Goal: Information Seeking & Learning: Learn about a topic

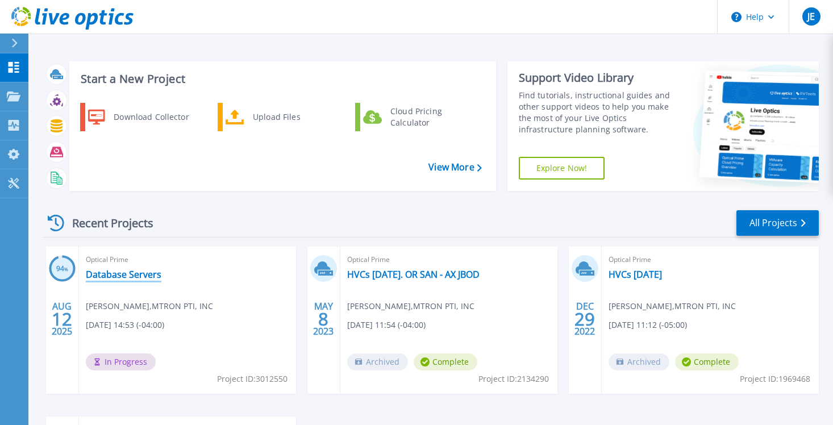
click at [121, 275] on link "Database Servers" at bounding box center [124, 274] width 76 height 11
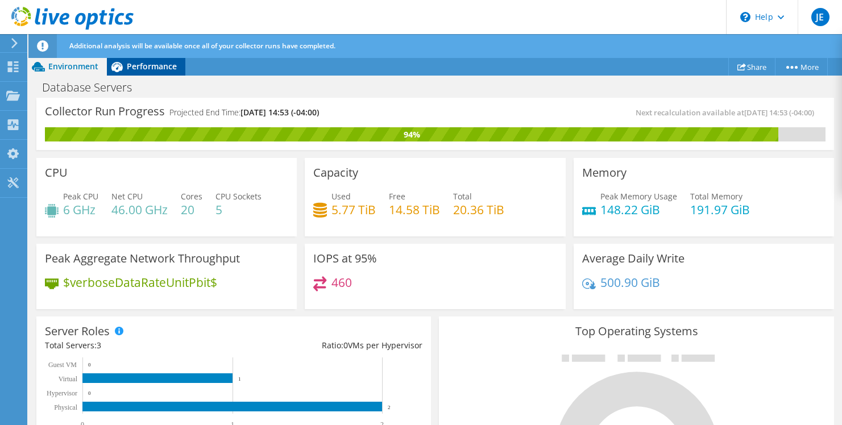
click at [156, 66] on span "Performance" at bounding box center [152, 66] width 50 height 11
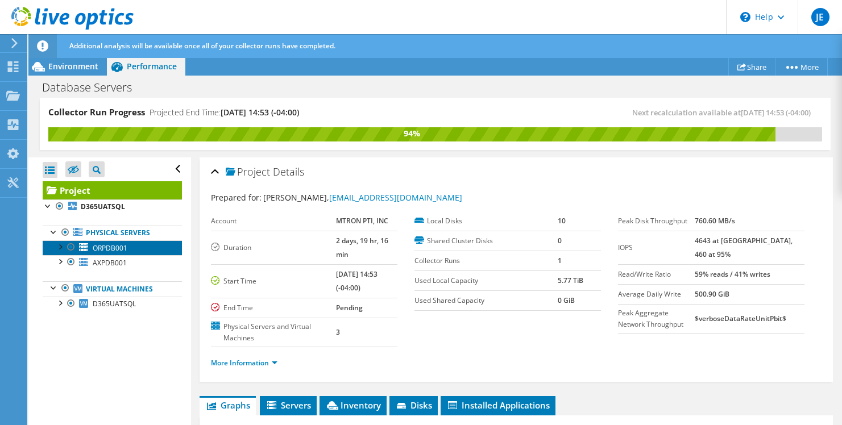
click at [107, 249] on span "ORPDB001" at bounding box center [110, 248] width 35 height 10
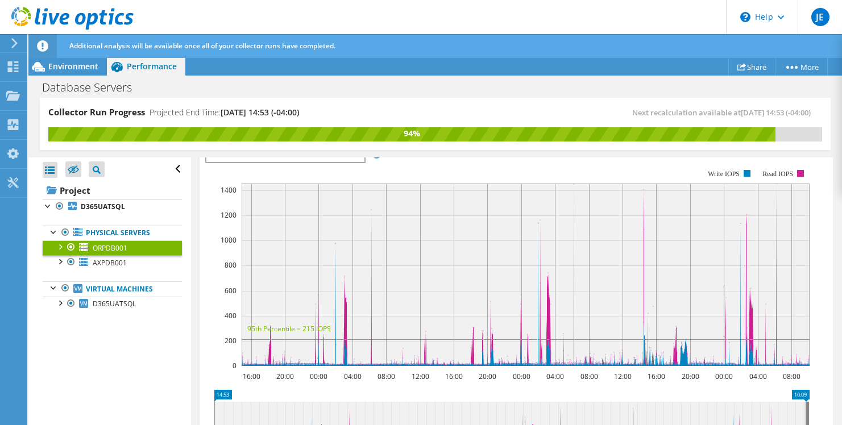
scroll to position [171, 0]
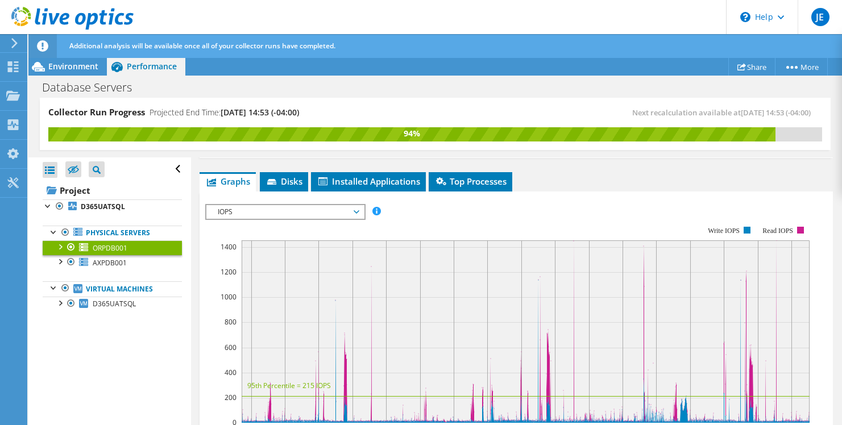
click at [293, 213] on span "IOPS" at bounding box center [285, 212] width 146 height 14
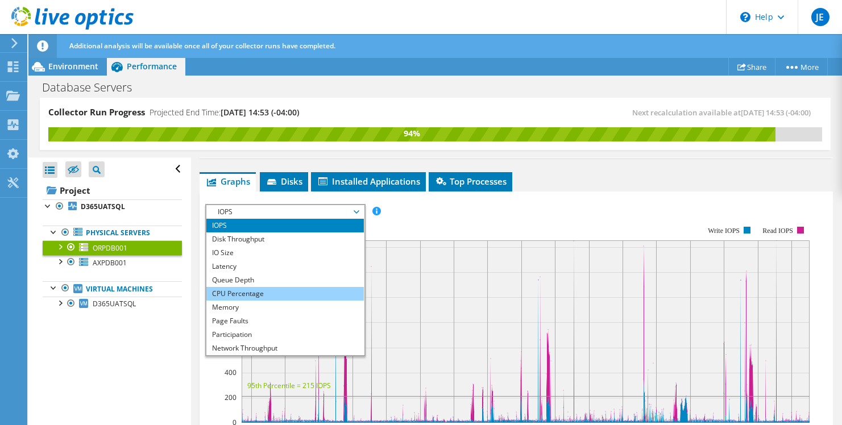
click at [247, 296] on li "CPU Percentage" at bounding box center [284, 294] width 157 height 14
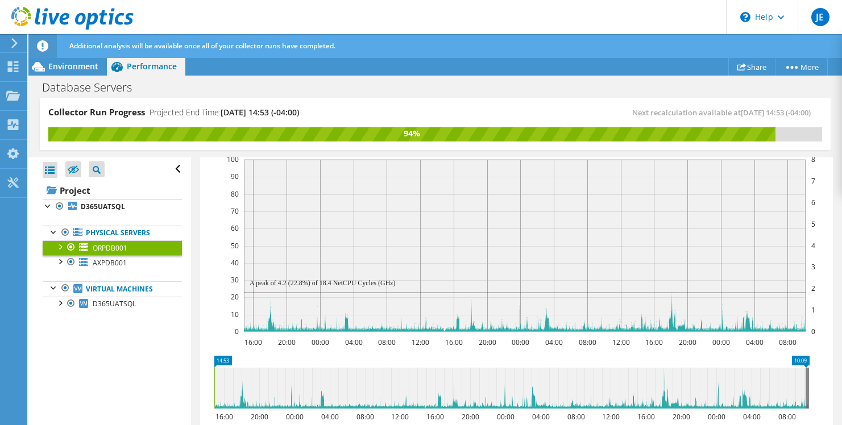
scroll to position [284, 0]
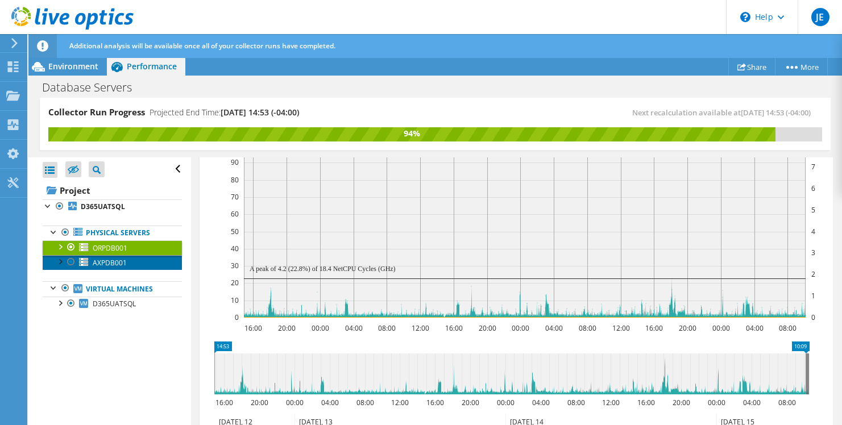
click at [114, 264] on span "AXPDB001" at bounding box center [110, 263] width 34 height 10
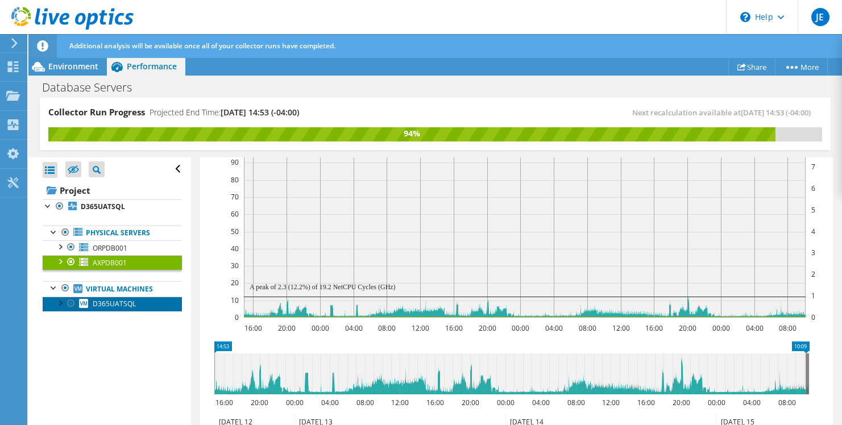
click at [114, 305] on span "D365UATSQL" at bounding box center [114, 304] width 43 height 10
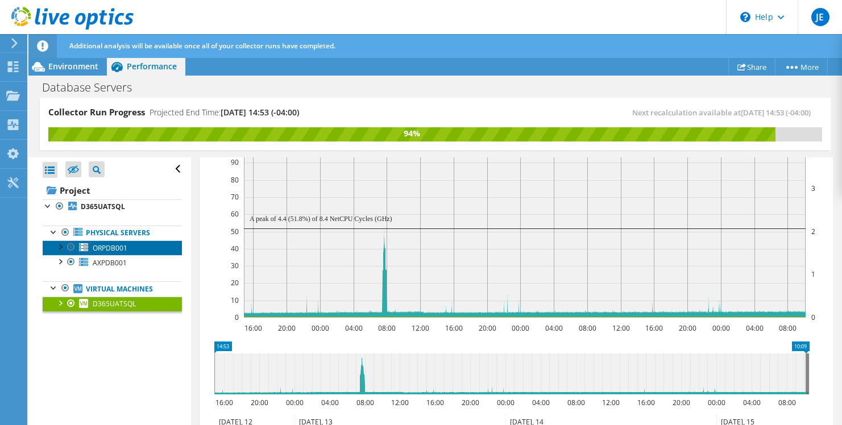
click at [114, 248] on span "ORPDB001" at bounding box center [110, 248] width 35 height 10
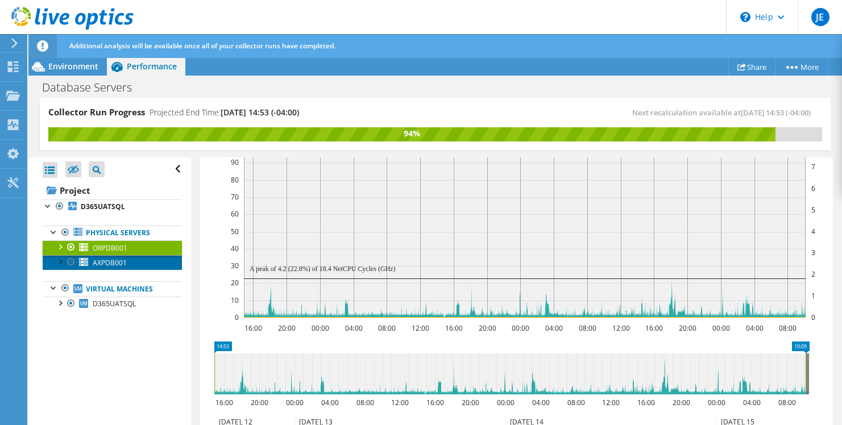
click at [117, 263] on span "AXPDB001" at bounding box center [110, 263] width 34 height 10
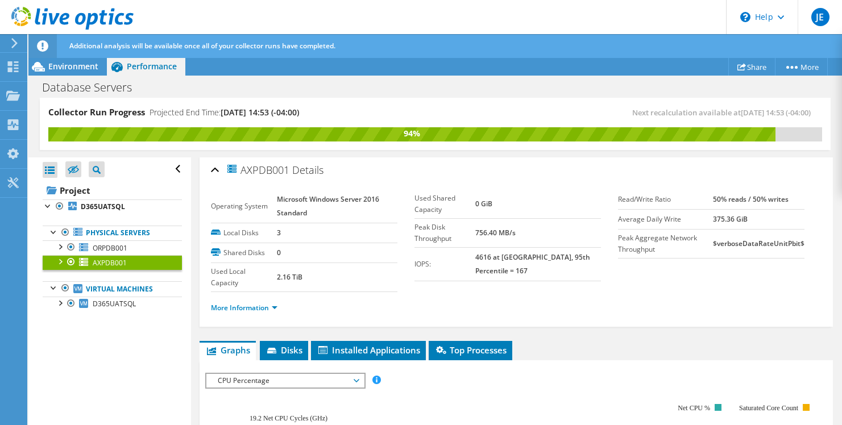
scroll to position [0, 0]
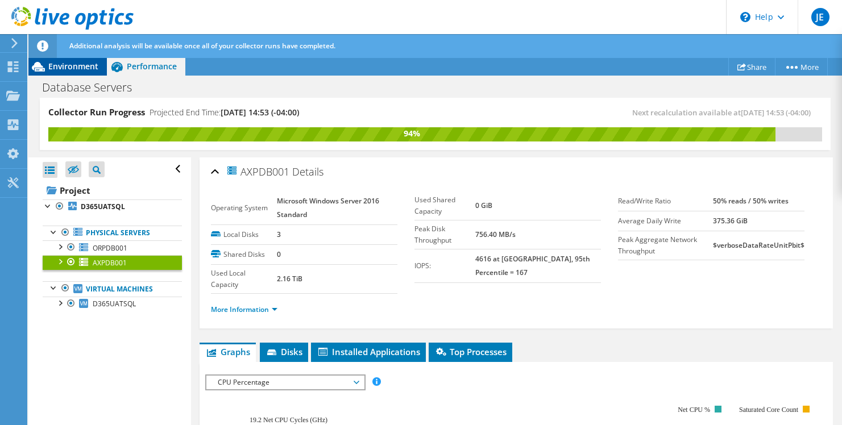
click at [57, 65] on span "Environment" at bounding box center [73, 66] width 50 height 11
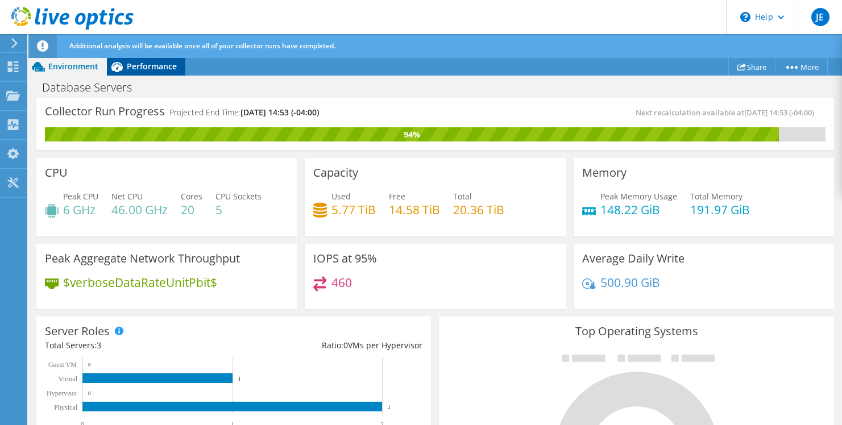
click at [164, 67] on span "Performance" at bounding box center [152, 66] width 50 height 11
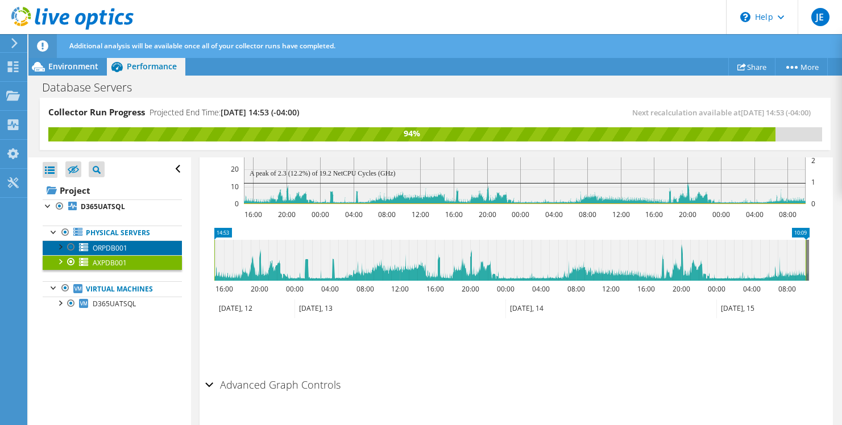
click at [102, 248] on span "ORPDB001" at bounding box center [110, 248] width 35 height 10
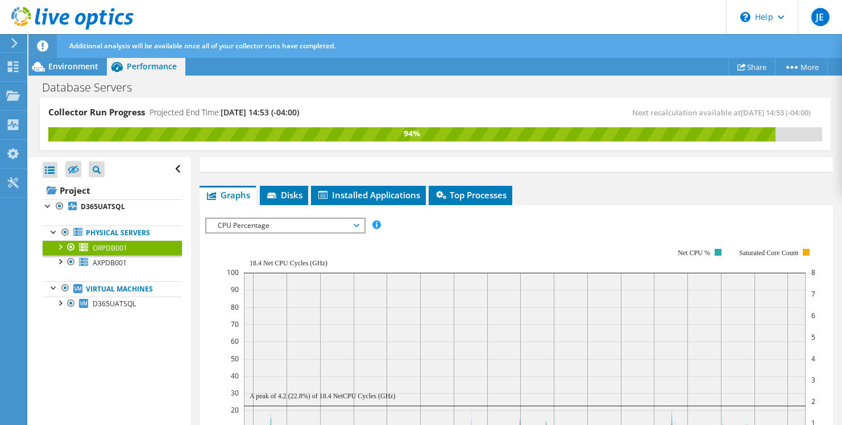
scroll to position [114, 0]
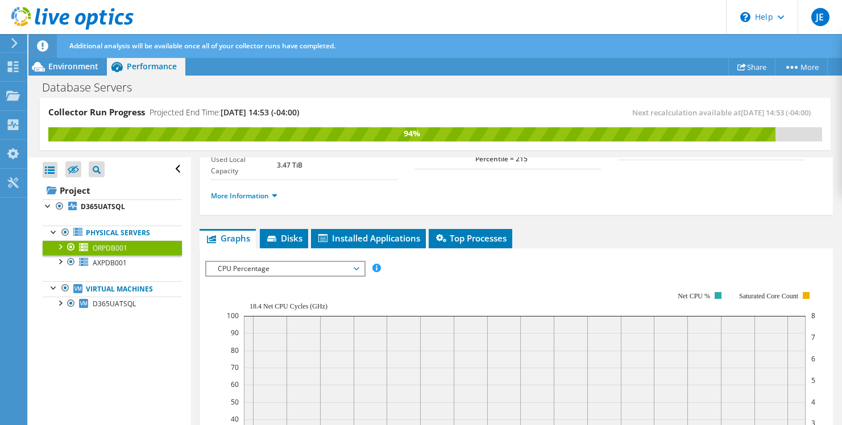
click at [360, 269] on span "CPU Percentage" at bounding box center [284, 269] width 157 height 14
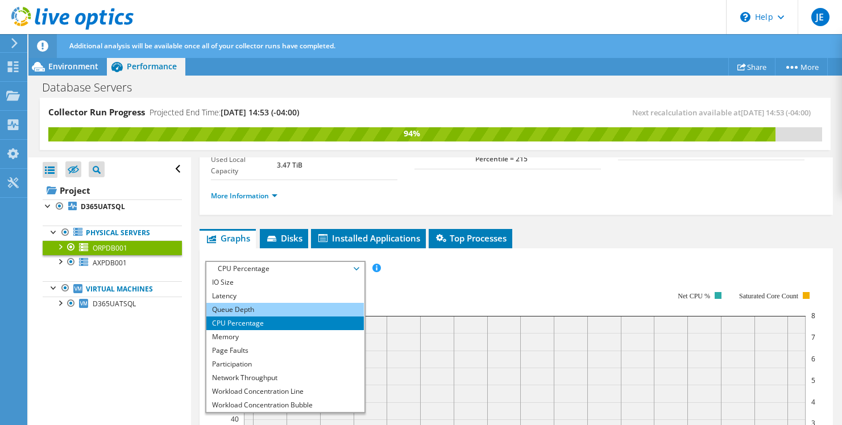
scroll to position [41, 0]
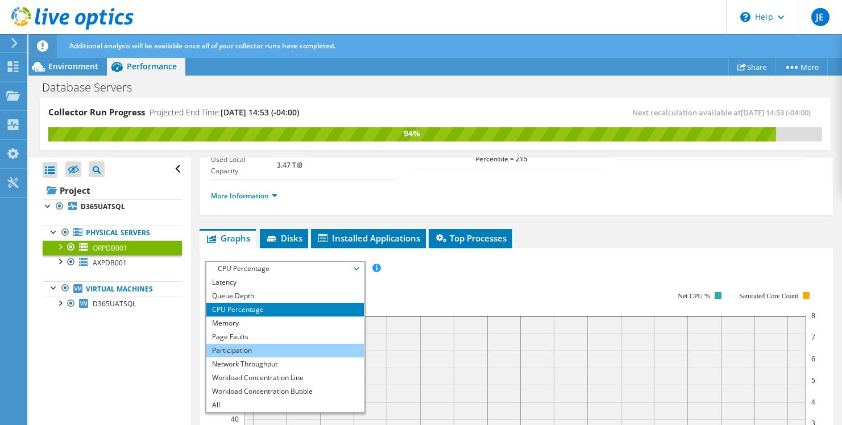
click at [248, 348] on li "Participation" at bounding box center [284, 351] width 157 height 14
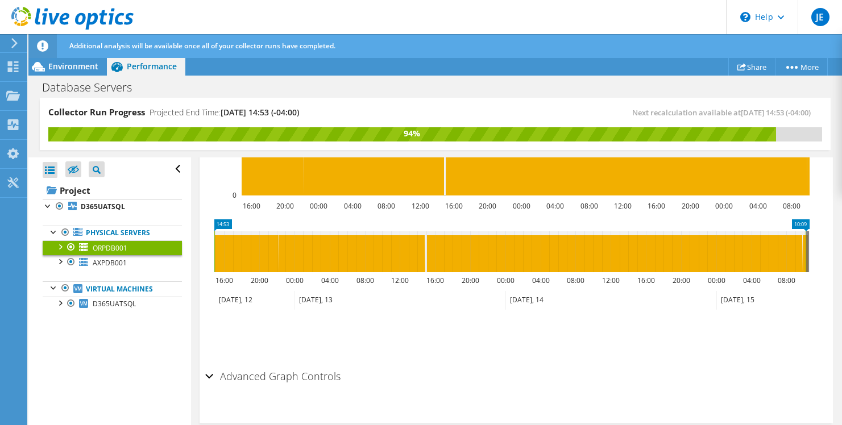
scroll to position [341, 0]
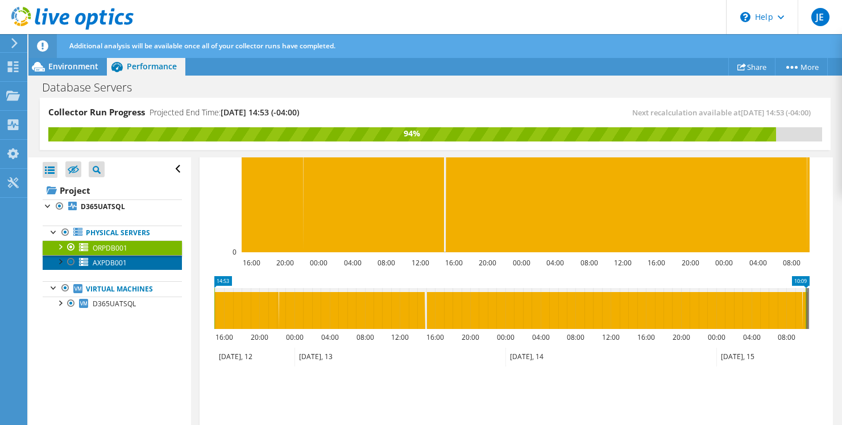
click at [105, 261] on span "AXPDB001" at bounding box center [110, 263] width 34 height 10
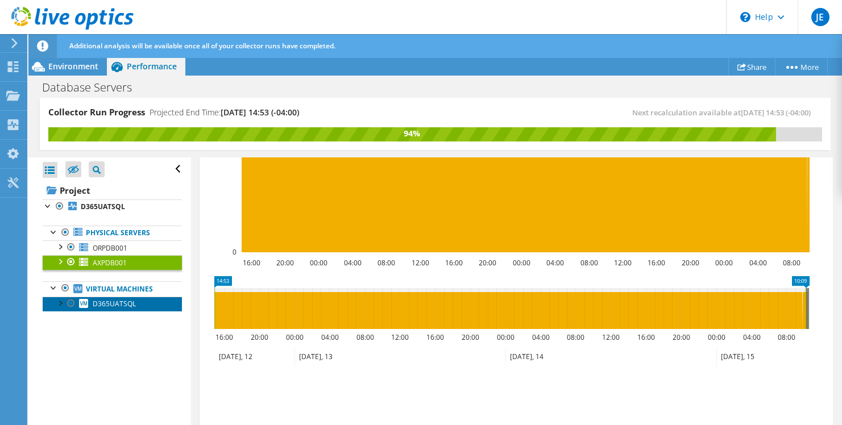
click at [112, 307] on span "D365UATSQL" at bounding box center [114, 304] width 43 height 10
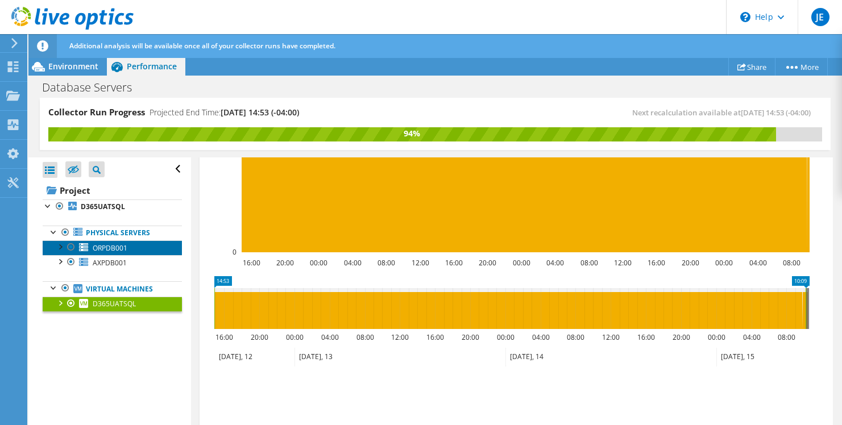
click at [110, 247] on span "ORPDB001" at bounding box center [110, 248] width 35 height 10
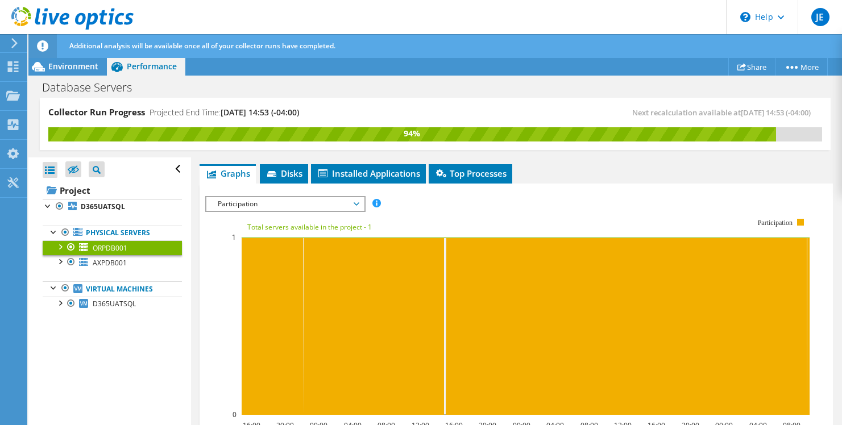
scroll to position [114, 0]
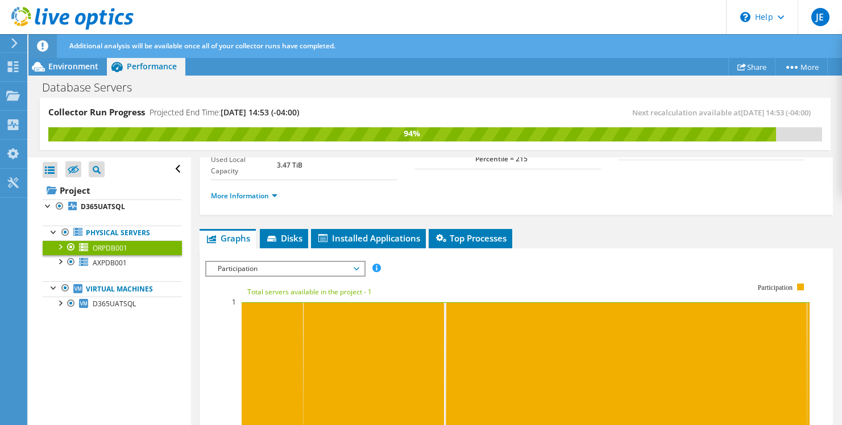
click at [358, 269] on span "Participation" at bounding box center [285, 269] width 146 height 14
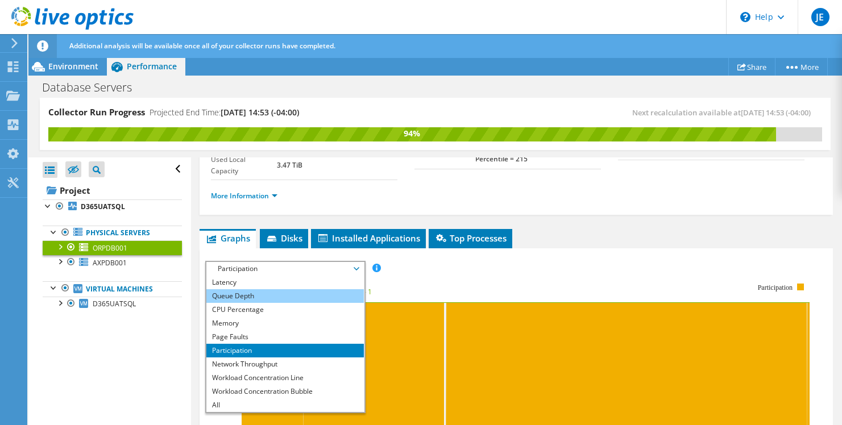
click at [244, 296] on li "Queue Depth" at bounding box center [284, 296] width 157 height 14
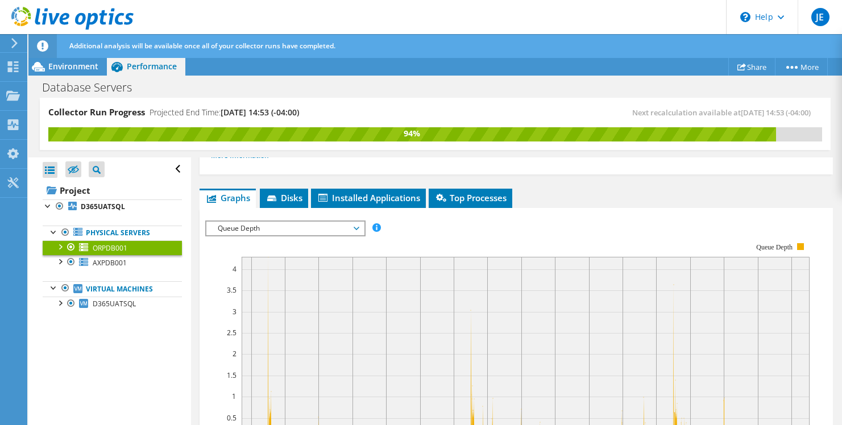
scroll to position [227, 0]
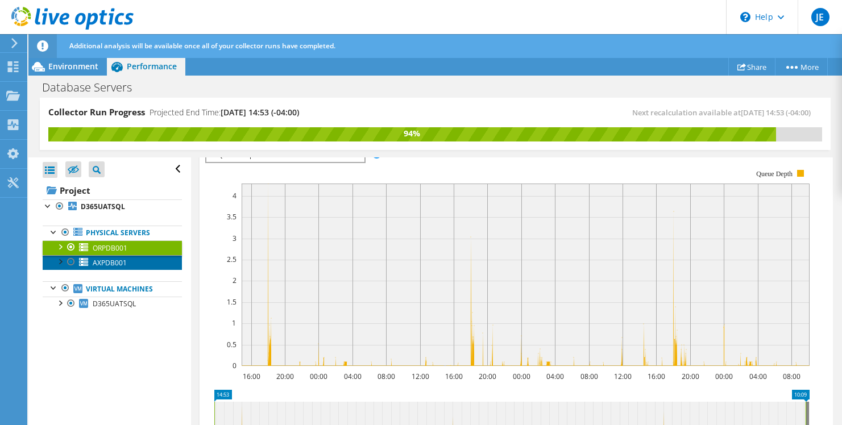
click at [108, 263] on span "AXPDB001" at bounding box center [110, 263] width 34 height 10
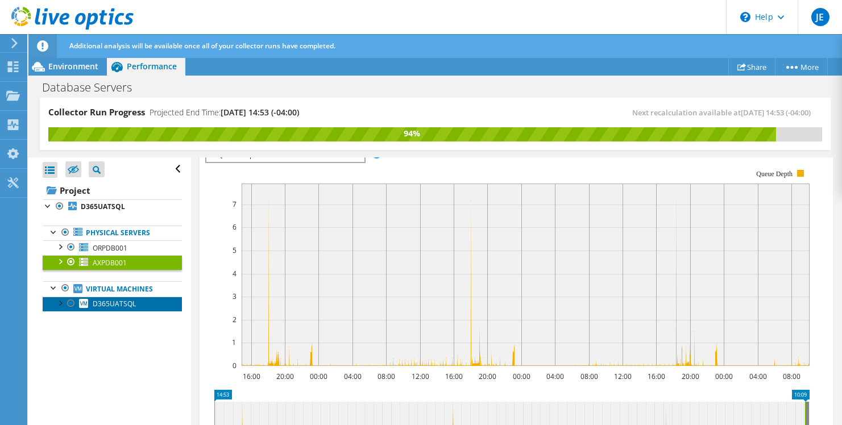
click at [113, 305] on span "D365UATSQL" at bounding box center [114, 304] width 43 height 10
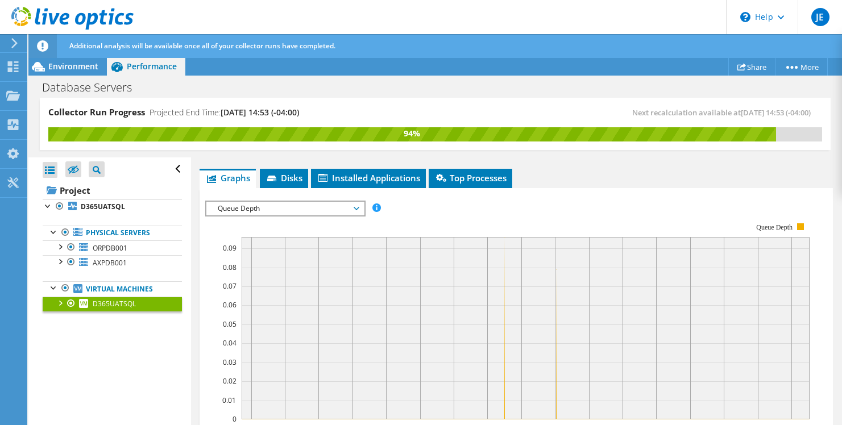
scroll to position [171, 0]
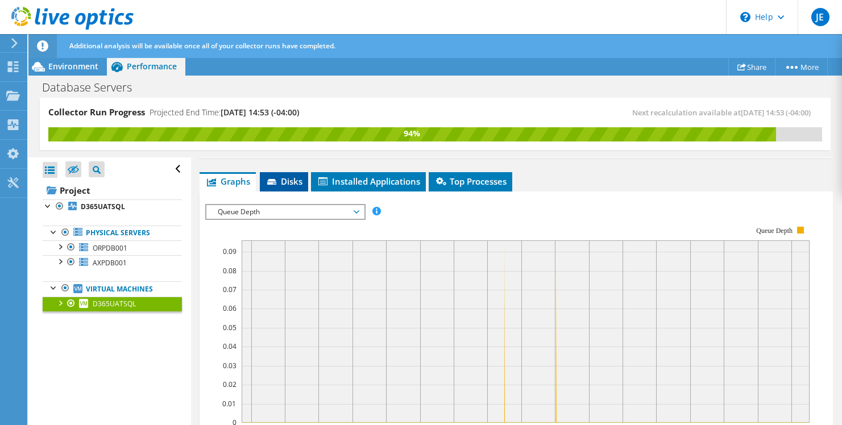
click at [292, 178] on span "Disks" at bounding box center [283, 181] width 37 height 11
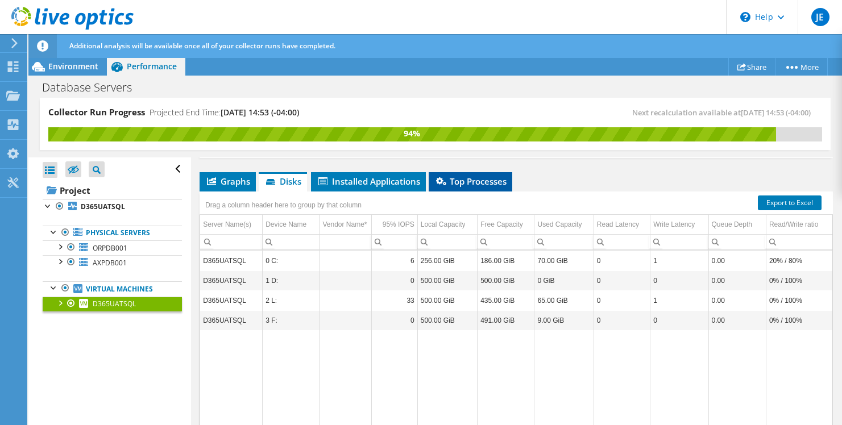
click at [479, 179] on span "Top Processes" at bounding box center [470, 181] width 72 height 11
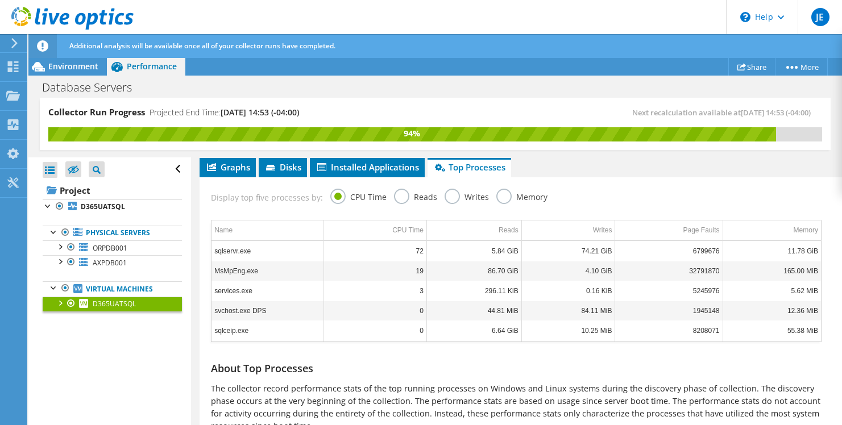
scroll to position [168, 0]
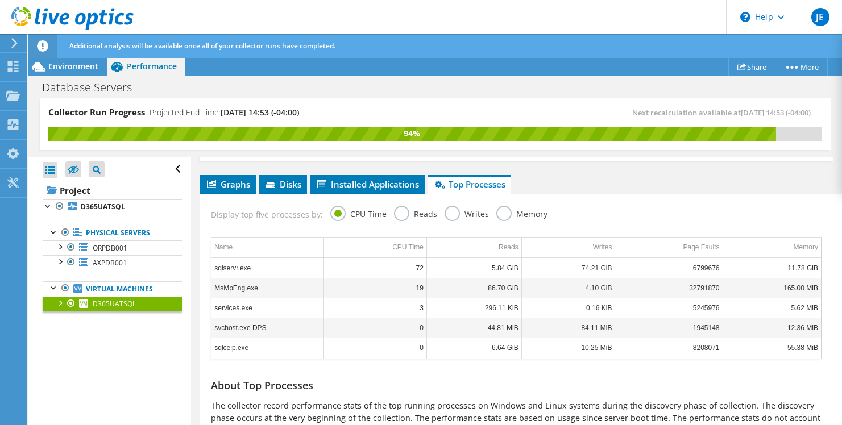
click at [400, 214] on label "Reads" at bounding box center [415, 213] width 43 height 14
click at [0, 0] on input "Reads" at bounding box center [0, 0] width 0 height 0
click at [450, 212] on label "Writes" at bounding box center [466, 213] width 44 height 14
click at [0, 0] on input "Writes" at bounding box center [0, 0] width 0 height 0
click at [498, 213] on label "Memory" at bounding box center [521, 213] width 51 height 14
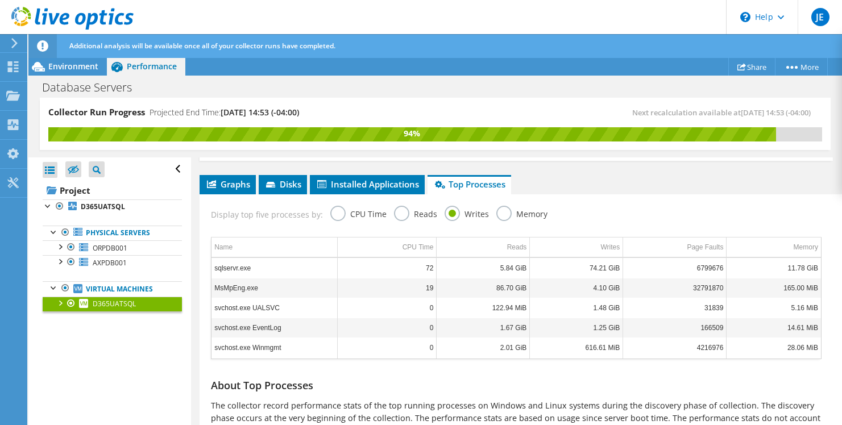
click at [0, 0] on input "Memory" at bounding box center [0, 0] width 0 height 0
click at [336, 211] on label "CPU Time" at bounding box center [358, 213] width 56 height 14
click at [0, 0] on input "CPU Time" at bounding box center [0, 0] width 0 height 0
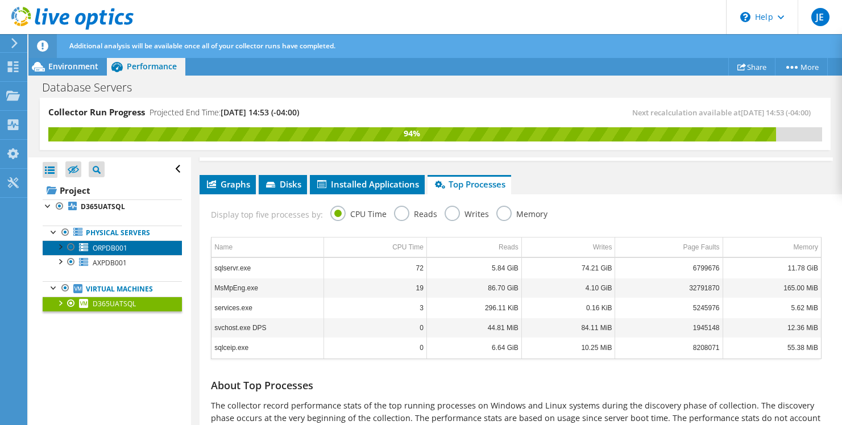
click at [111, 246] on span "ORPDB001" at bounding box center [110, 248] width 35 height 10
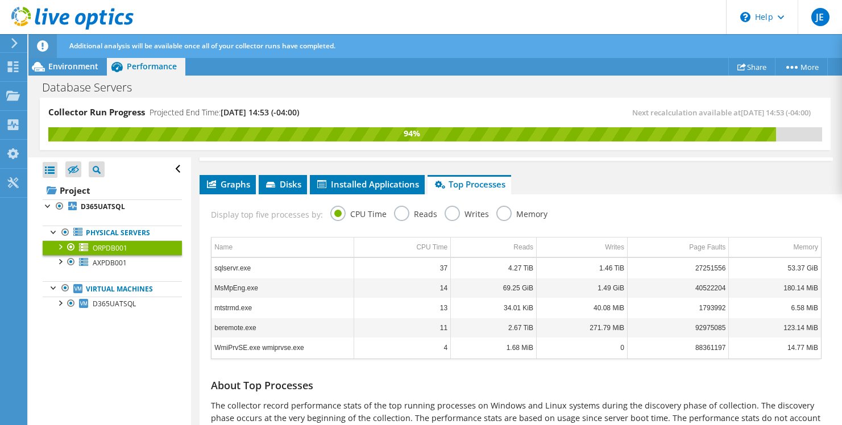
click at [501, 217] on label "Memory" at bounding box center [521, 213] width 51 height 14
click at [0, 0] on input "Memory" at bounding box center [0, 0] width 0 height 0
click at [447, 210] on label "Writes" at bounding box center [466, 213] width 44 height 14
click at [0, 0] on input "Writes" at bounding box center [0, 0] width 0 height 0
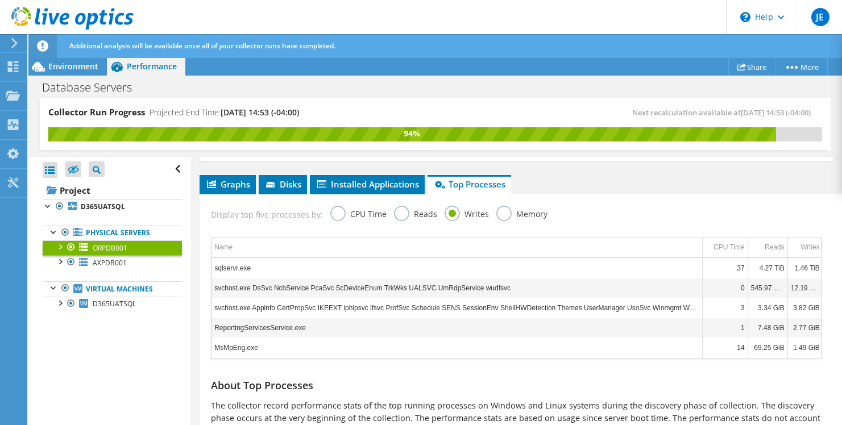
click at [397, 214] on label "Reads" at bounding box center [415, 213] width 43 height 14
click at [0, 0] on input "Reads" at bounding box center [0, 0] width 0 height 0
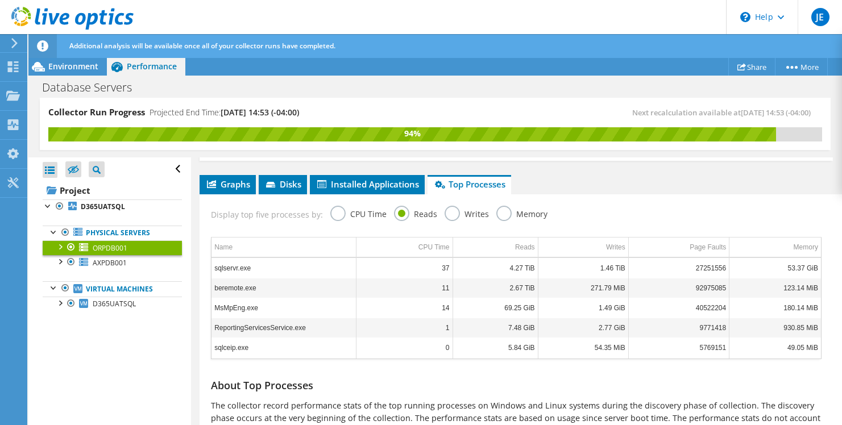
click at [336, 215] on label "CPU Time" at bounding box center [358, 213] width 56 height 14
click at [0, 0] on input "CPU Time" at bounding box center [0, 0] width 0 height 0
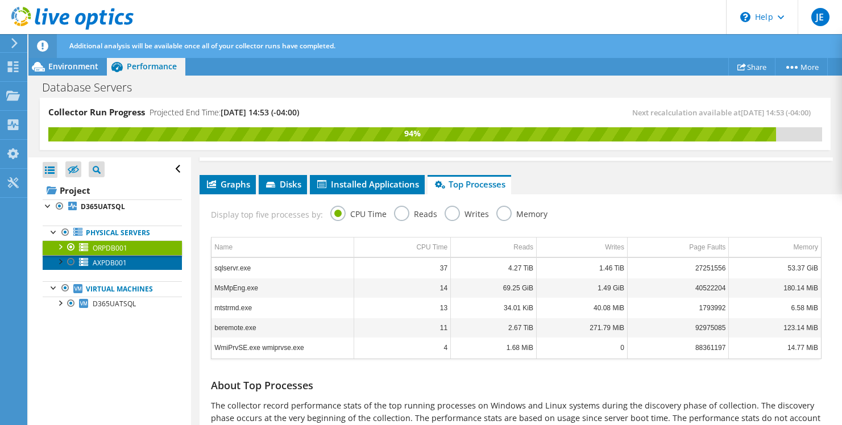
click at [101, 261] on span "AXPDB001" at bounding box center [110, 263] width 34 height 10
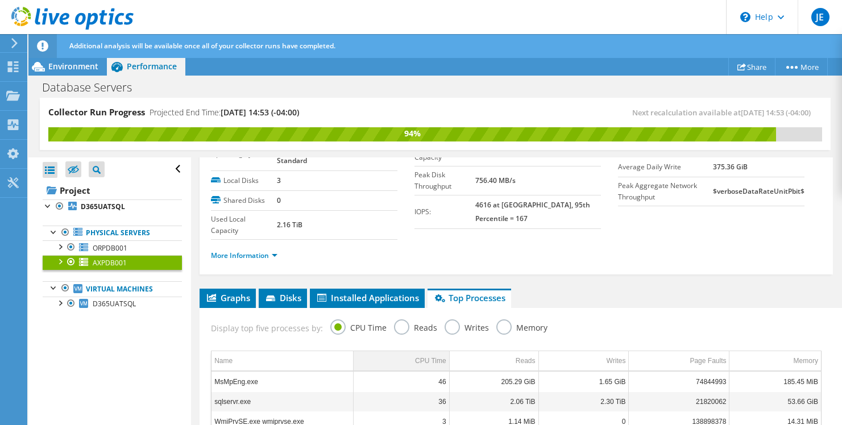
scroll to position [0, 0]
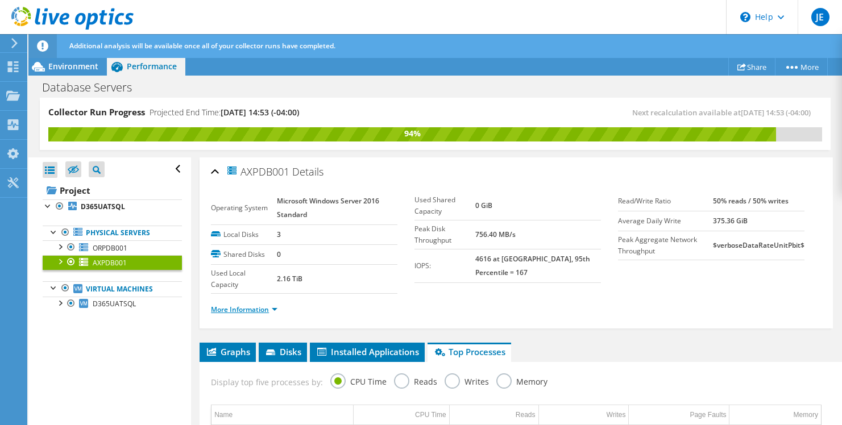
click at [251, 308] on link "More Information" at bounding box center [244, 310] width 67 height 10
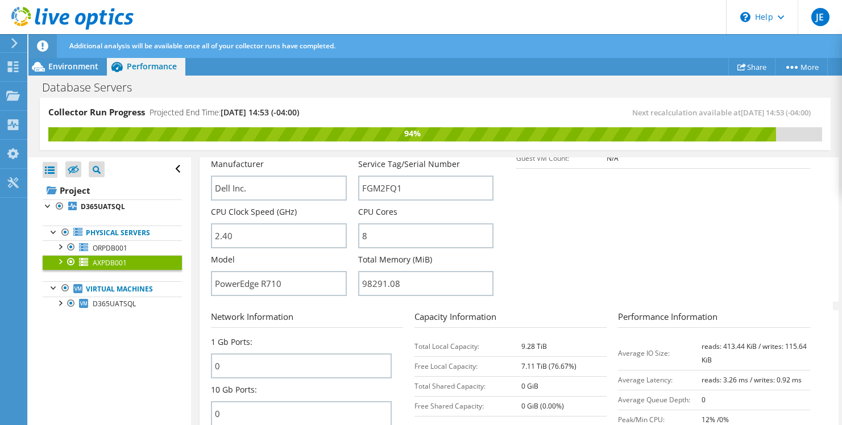
scroll to position [341, 0]
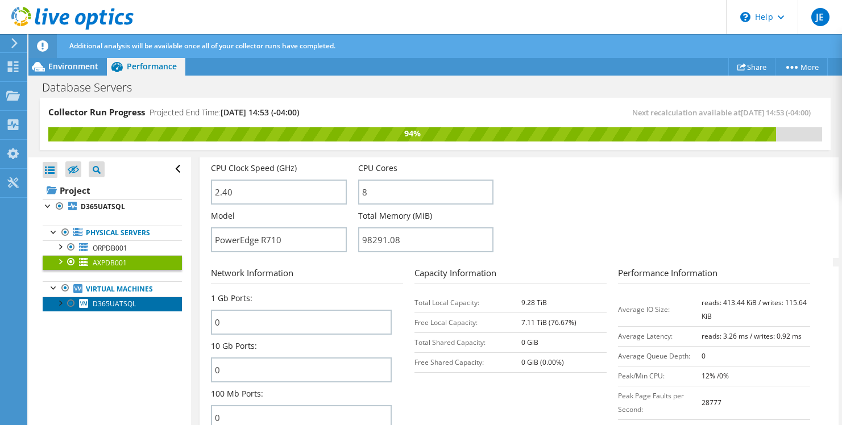
click at [111, 304] on span "D365UATSQL" at bounding box center [114, 304] width 43 height 10
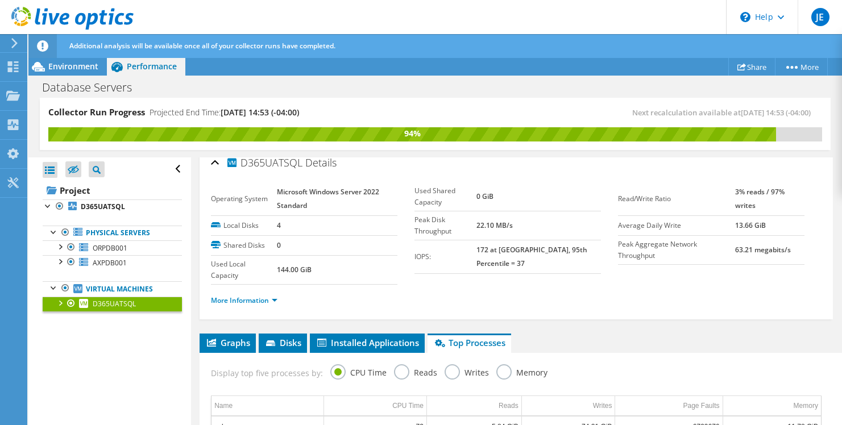
scroll to position [0, 0]
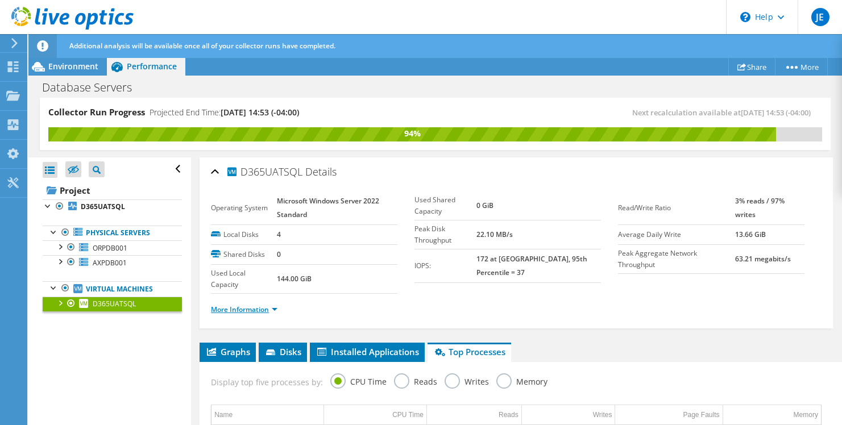
click at [269, 309] on link "More Information" at bounding box center [244, 310] width 67 height 10
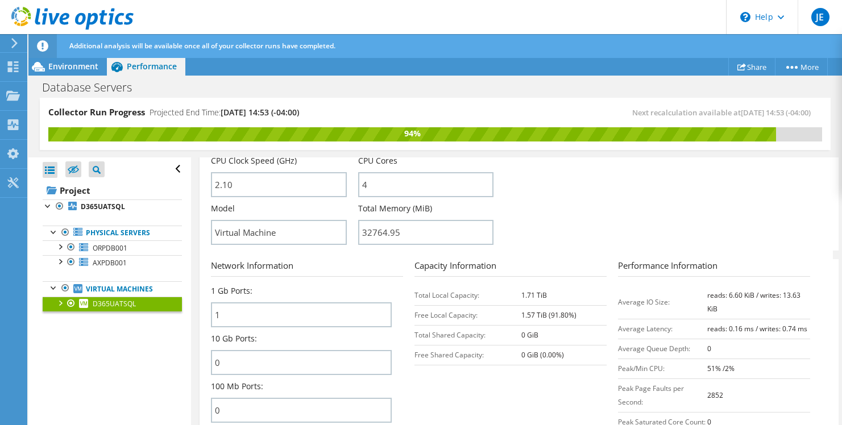
scroll to position [455, 0]
